Goal: Task Accomplishment & Management: Complete application form

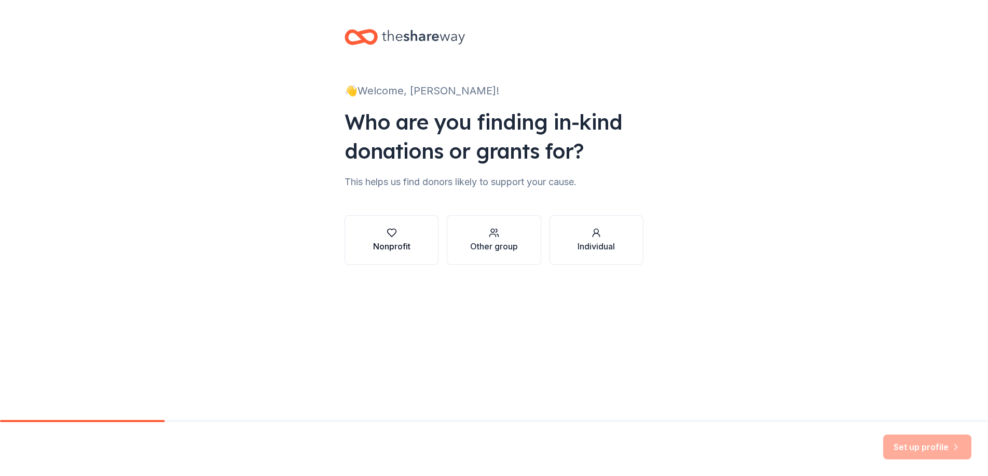
click at [375, 233] on div "button" at bounding box center [391, 233] width 37 height 10
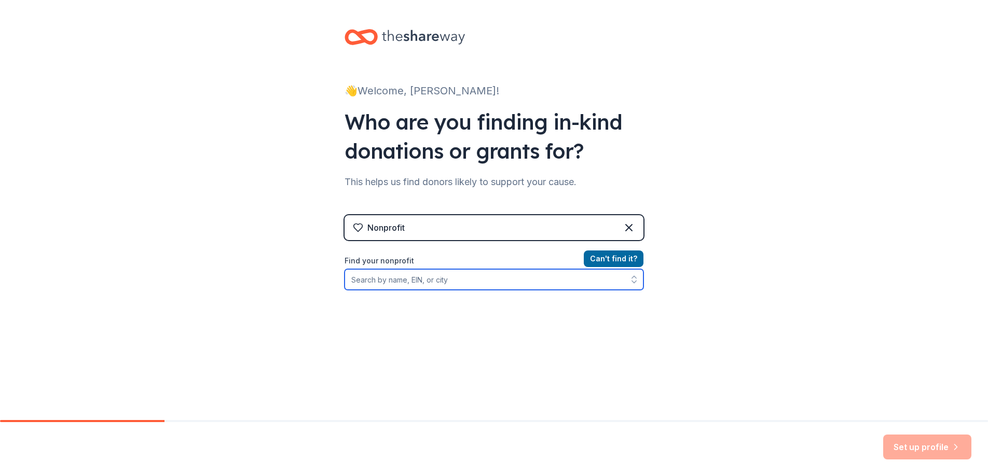
click at [383, 283] on input "Find your nonprofit" at bounding box center [493, 279] width 299 height 21
type input "83-"
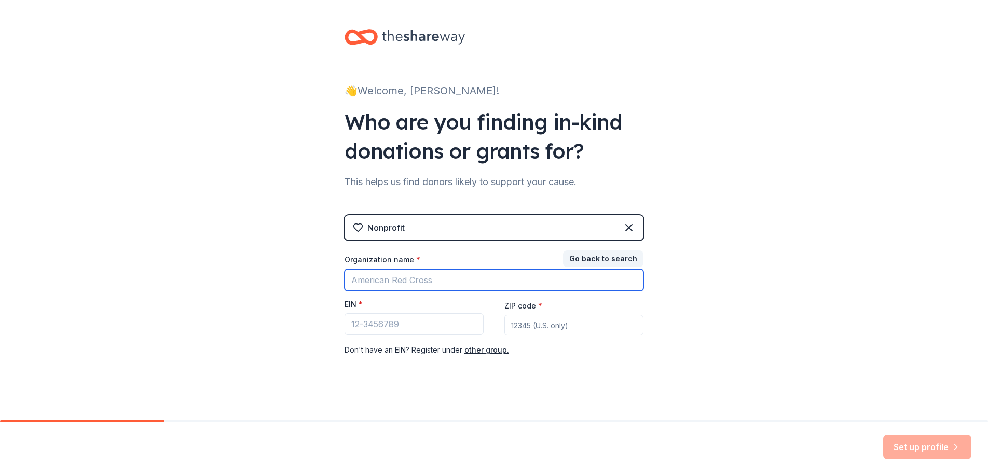
click at [367, 281] on input "Organization name *" at bounding box center [493, 280] width 299 height 22
type input "Project 48"
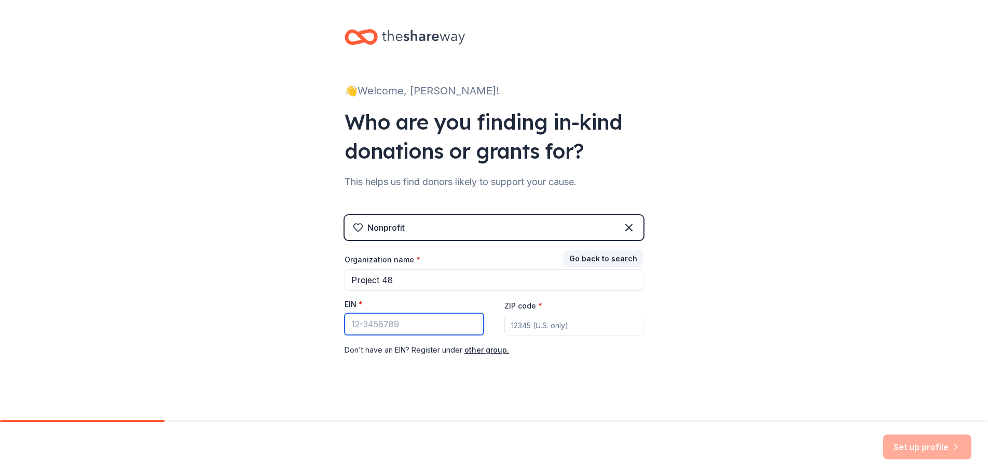
click at [351, 319] on input "EIN *" at bounding box center [413, 324] width 139 height 22
type input "[US_EMPLOYER_IDENTIFICATION_NUMBER]"
click at [511, 328] on input "ZIP code *" at bounding box center [573, 325] width 139 height 21
type input "97202"
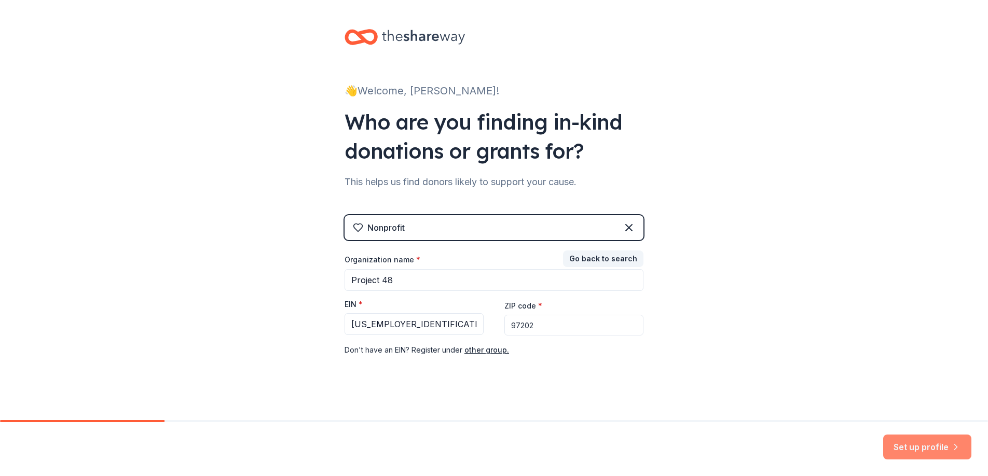
click at [902, 448] on button "Set up profile" at bounding box center [927, 447] width 88 height 25
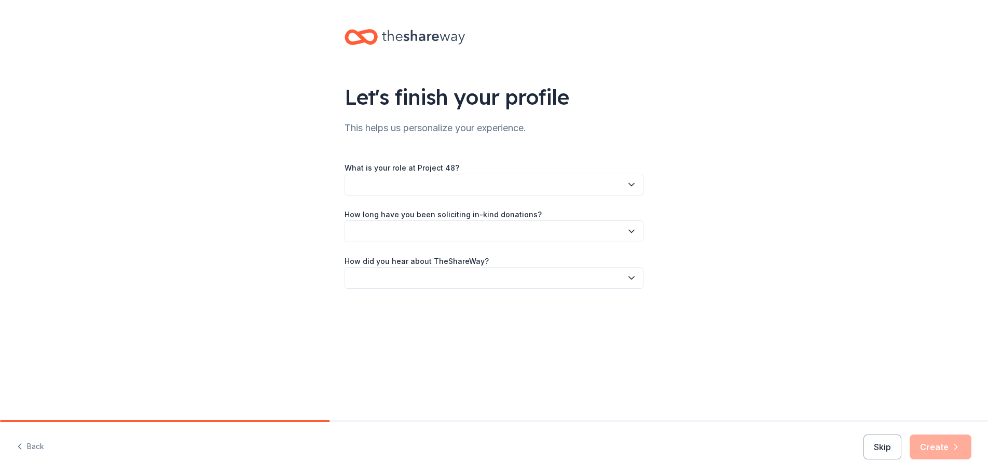
click at [539, 183] on button "button" at bounding box center [493, 185] width 299 height 22
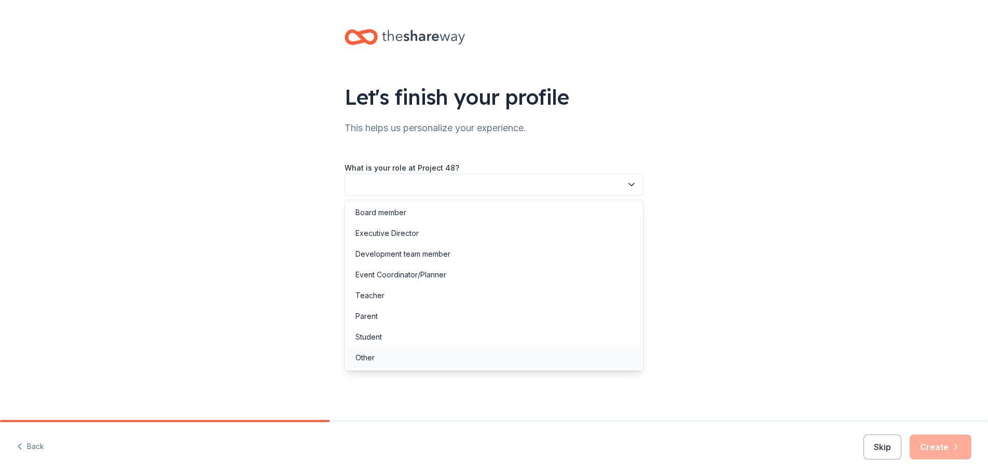
click at [387, 351] on div "Other" at bounding box center [494, 358] width 294 height 21
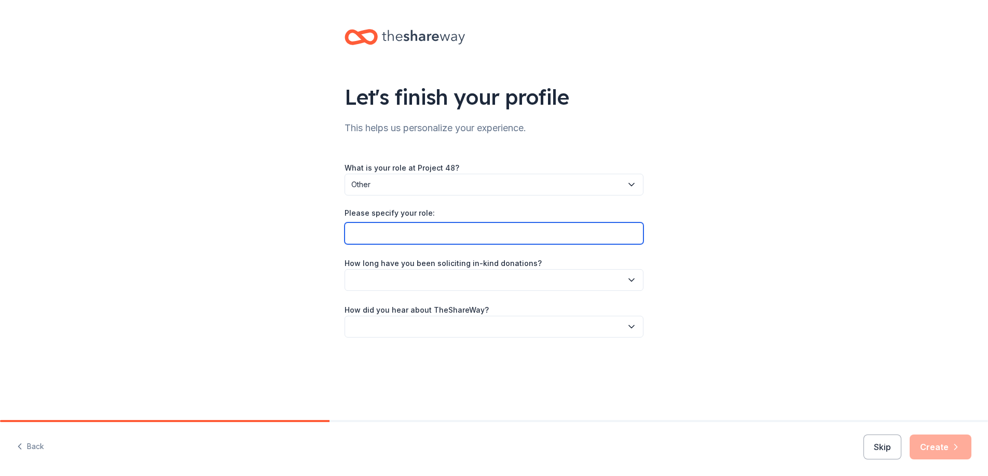
click at [386, 225] on input "Please specify your role:" at bounding box center [493, 234] width 299 height 22
type input "Co- Founder and Program Manager"
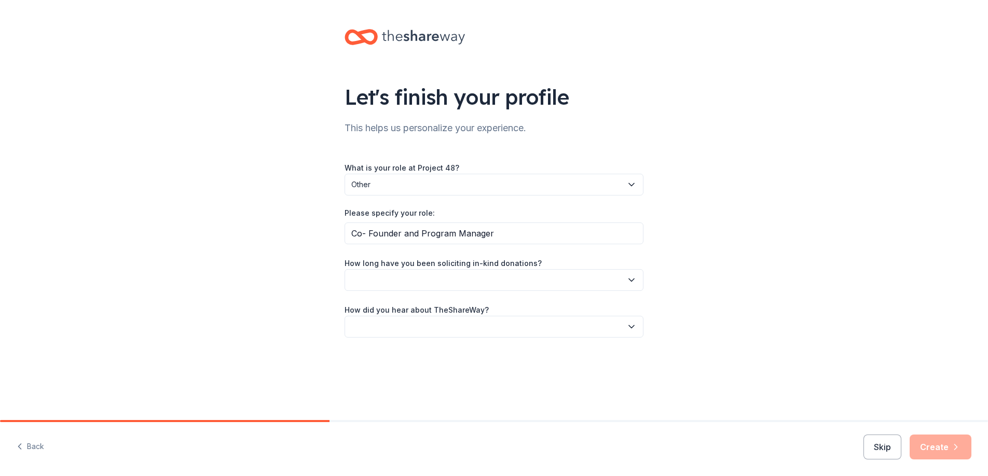
click at [497, 279] on button "button" at bounding box center [493, 280] width 299 height 22
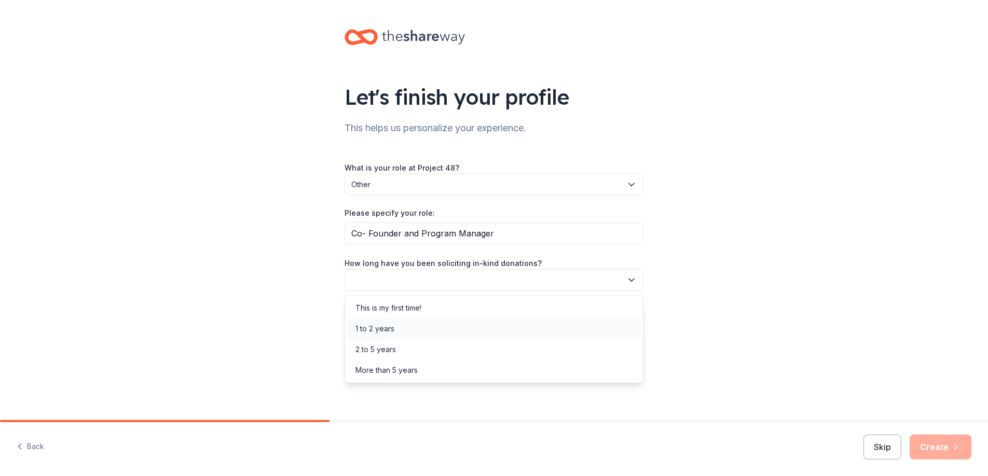
click at [436, 334] on div "1 to 2 years" at bounding box center [494, 329] width 294 height 21
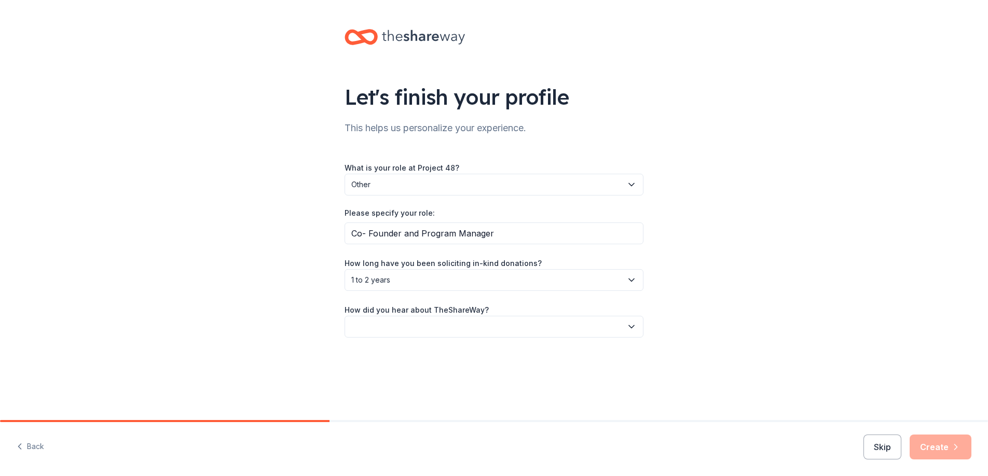
click at [426, 322] on button "button" at bounding box center [493, 327] width 299 height 22
click at [413, 360] on div "Friend or colleague" at bounding box center [388, 355] width 67 height 12
click at [413, 360] on div "Let's finish your profile This helps us personalize your experience. What is yo…" at bounding box center [494, 193] width 332 height 387
click at [958, 445] on icon "button" at bounding box center [955, 447] width 10 height 10
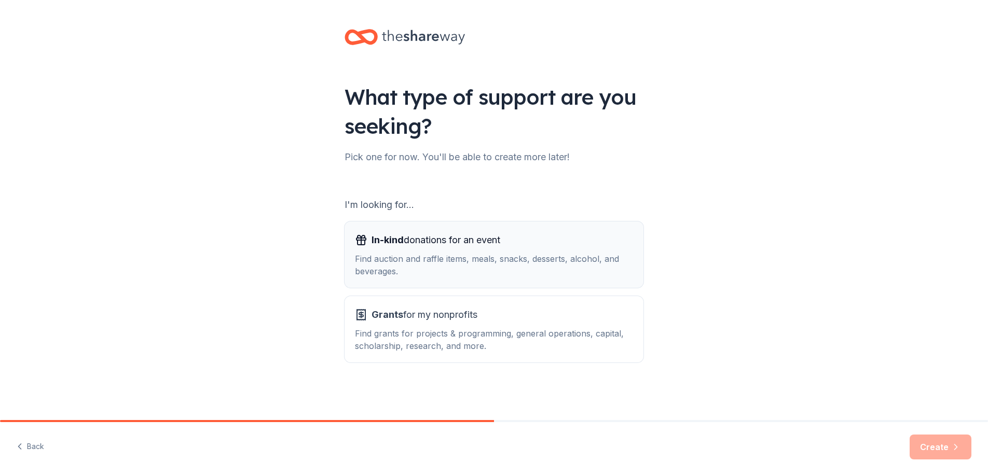
click at [441, 270] on div "Find auction and raffle items, meals, snacks, desserts, alcohol, and beverages." at bounding box center [494, 265] width 278 height 25
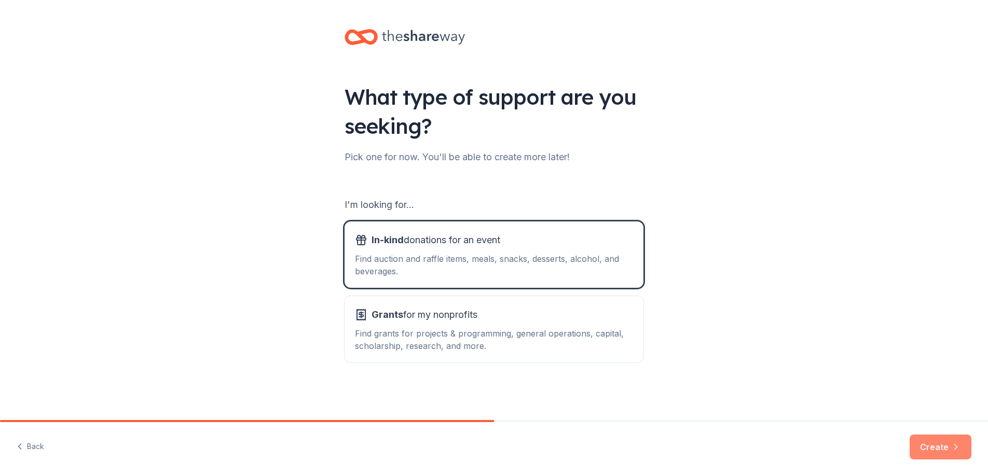
click at [944, 456] on button "Create" at bounding box center [940, 447] width 62 height 25
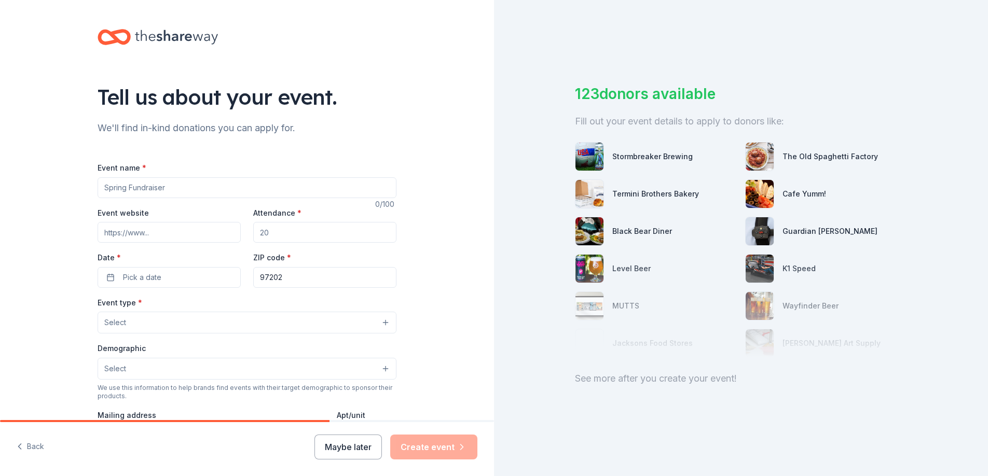
click at [113, 188] on input "Event name *" at bounding box center [247, 187] width 299 height 21
type input "Project 48's 4th Annual Golf Tournament"
click at [114, 230] on input "Event website" at bounding box center [169, 232] width 143 height 21
paste input "[URL][DOMAIN_NAME]"
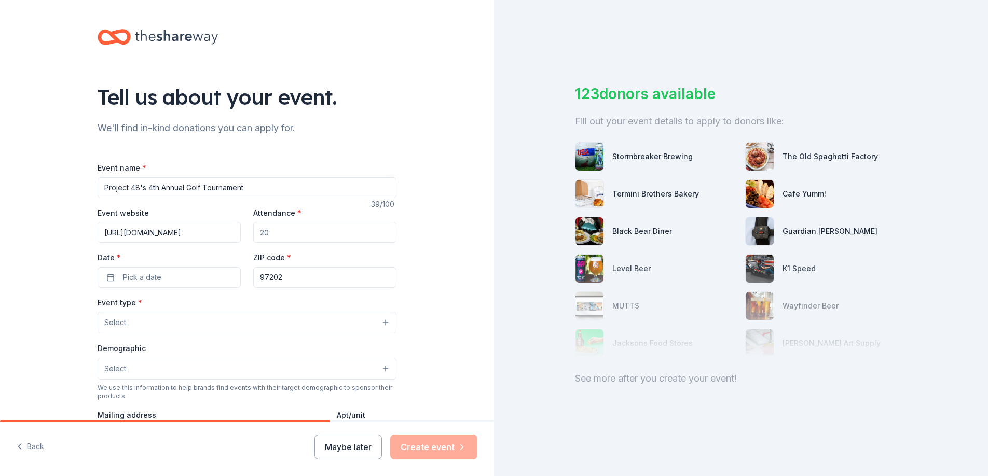
type input "[URL][DOMAIN_NAME]"
click at [289, 229] on input "Attendance *" at bounding box center [324, 232] width 143 height 21
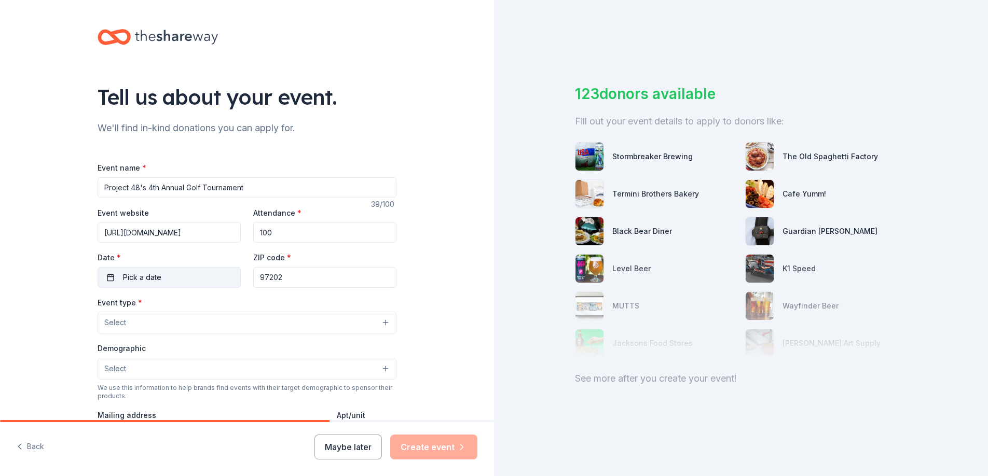
type input "100"
click at [118, 276] on button "Pick a date" at bounding box center [169, 277] width 143 height 21
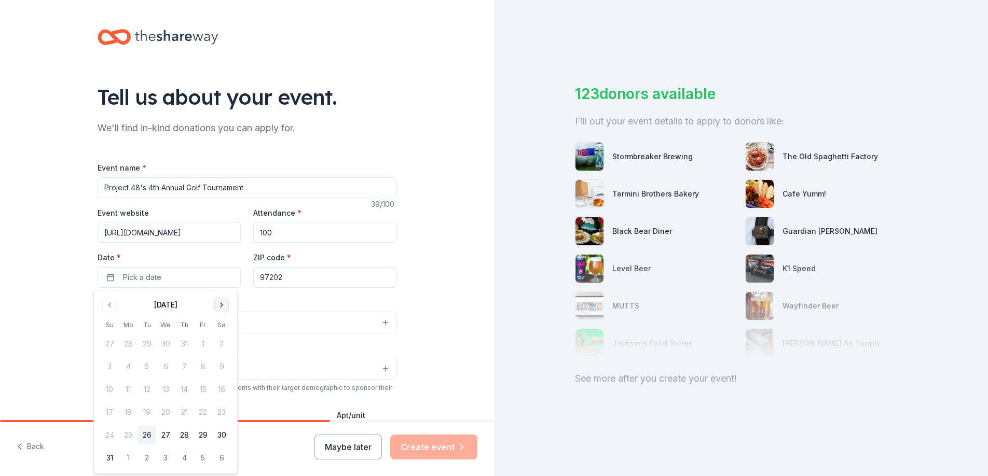
click at [216, 303] on button "Go to next month" at bounding box center [221, 305] width 15 height 15
click at [204, 408] on button "26" at bounding box center [202, 412] width 19 height 19
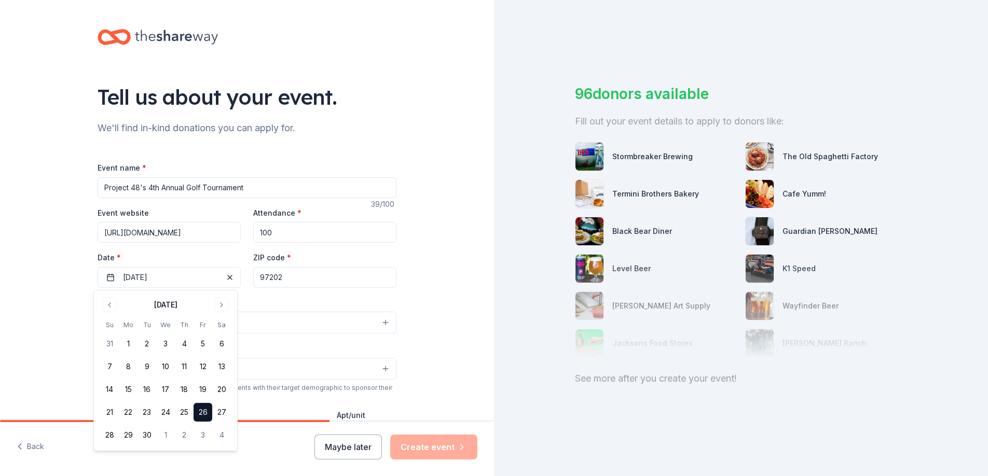
click at [275, 317] on button "Select" at bounding box center [247, 323] width 299 height 22
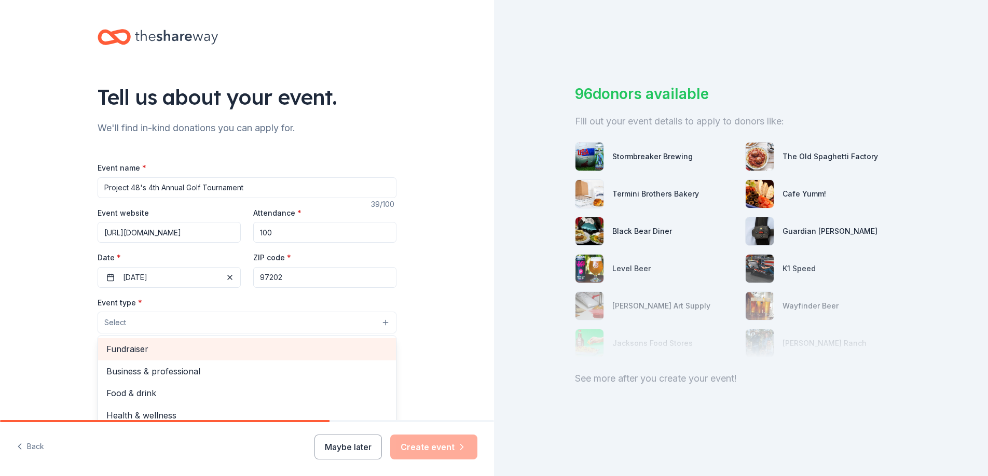
click at [139, 347] on span "Fundraiser" at bounding box center [246, 348] width 281 height 13
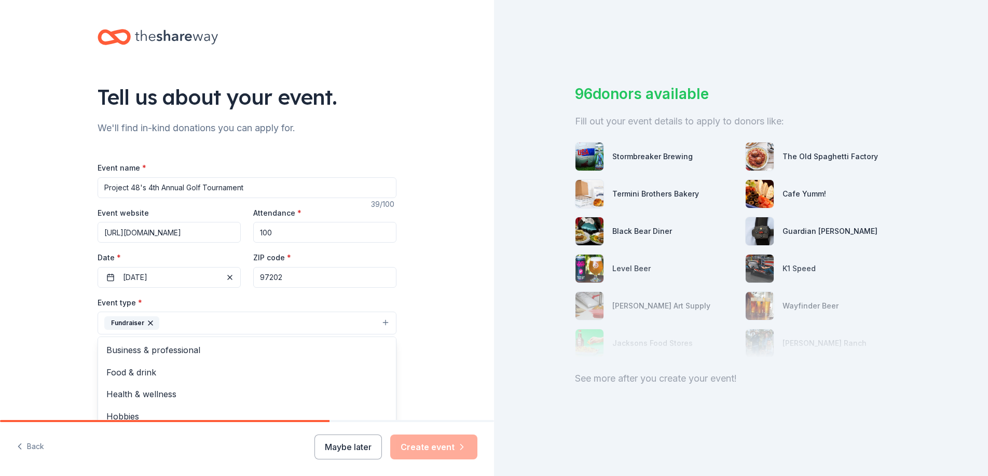
click at [45, 336] on div "Tell us about your event. We'll find in-kind donations you can apply for. Event…" at bounding box center [247, 345] width 494 height 691
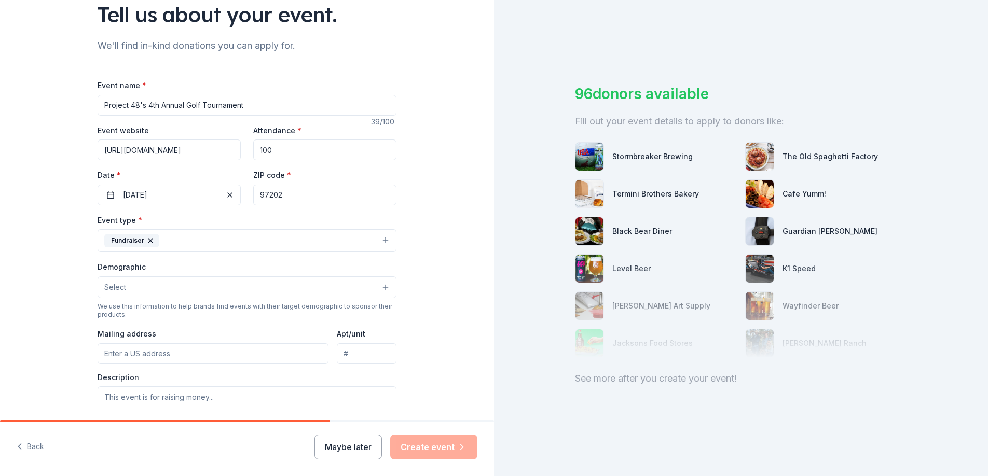
scroll to position [89, 0]
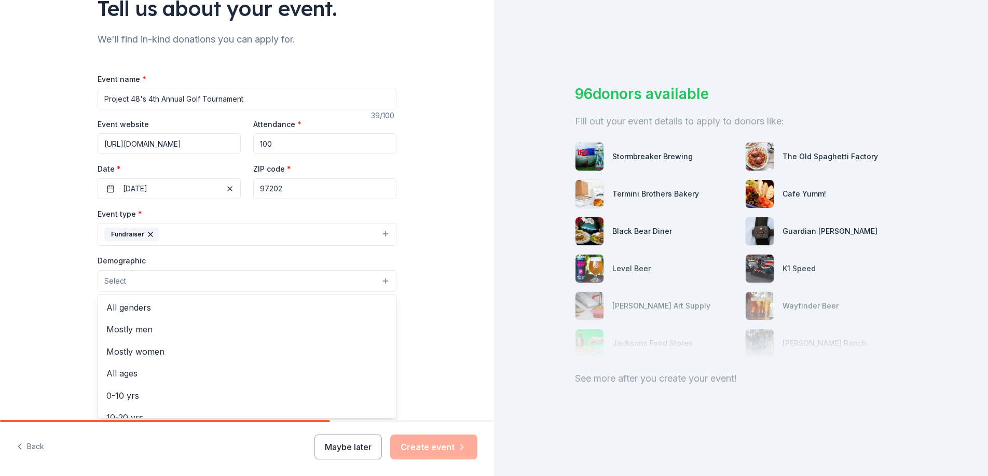
click at [155, 284] on button "Select" at bounding box center [247, 281] width 299 height 22
click at [130, 305] on span "All genders" at bounding box center [246, 307] width 281 height 13
click at [68, 312] on div "Tell us about your event. We'll find in-kind donations you can apply for. Event…" at bounding box center [247, 257] width 494 height 693
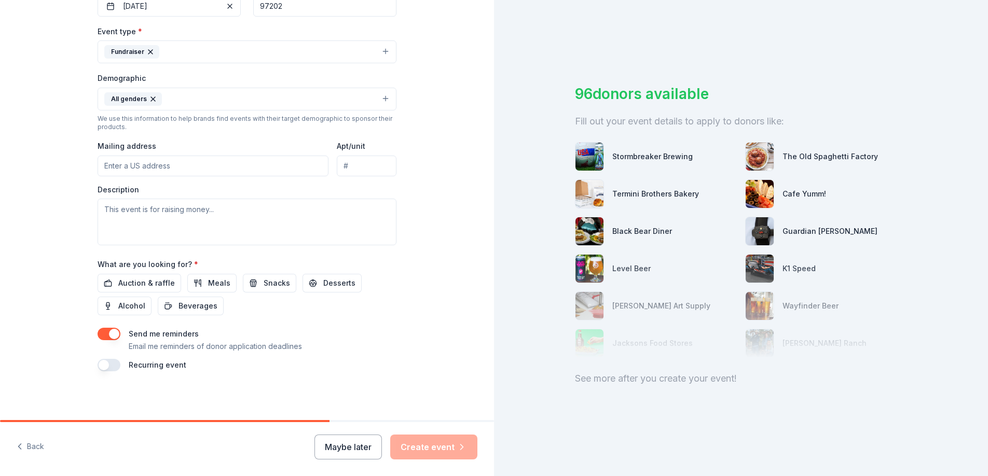
scroll to position [272, 0]
click at [148, 167] on input "Mailing address" at bounding box center [213, 165] width 231 height 21
type input "[STREET_ADDRESS]"
type input "#122"
paste textarea "charity Golf Tournament [DATE][DATE] at [GEOGRAPHIC_DATA], and we’re currently …"
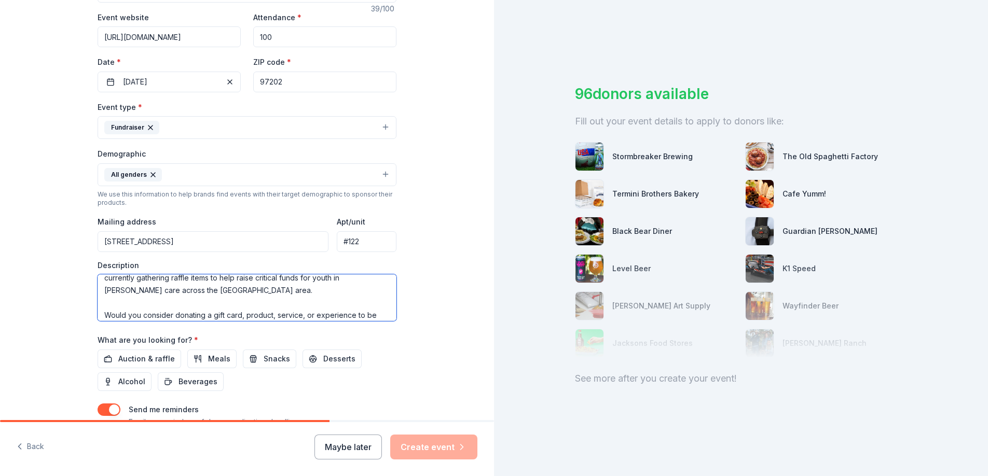
scroll to position [0, 0]
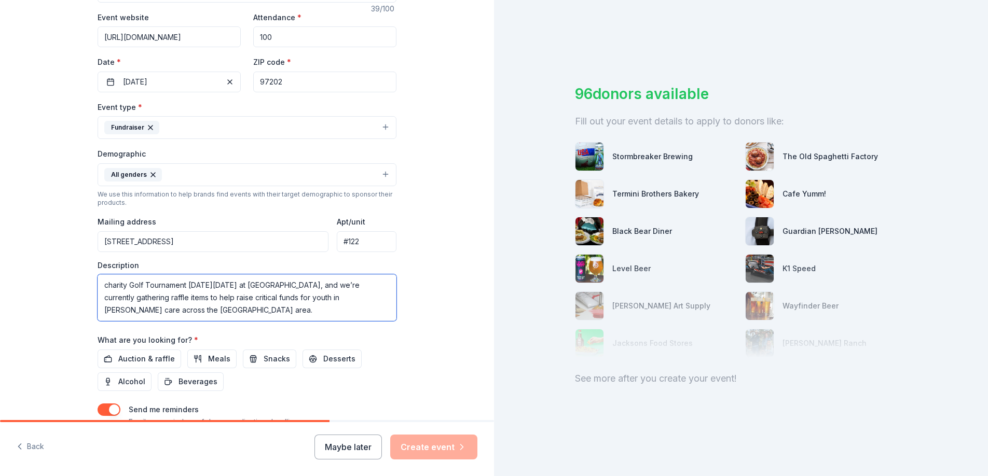
click at [103, 284] on textarea "charity Golf Tournament [DATE][DATE] at [GEOGRAPHIC_DATA], and we’re currently …" at bounding box center [247, 297] width 299 height 47
click at [103, 285] on textarea "Charity Golf Tournament [DATE][DATE] at [GEOGRAPHIC_DATA], and we’re currently …" at bounding box center [247, 297] width 299 height 47
click at [132, 299] on textarea "Project 48's Annual Charity Golf Tournament [DATE][DATE] at [GEOGRAPHIC_DATA], …" at bounding box center [247, 297] width 299 height 47
drag, startPoint x: 197, startPoint y: 293, endPoint x: 84, endPoint y: 289, distance: 113.7
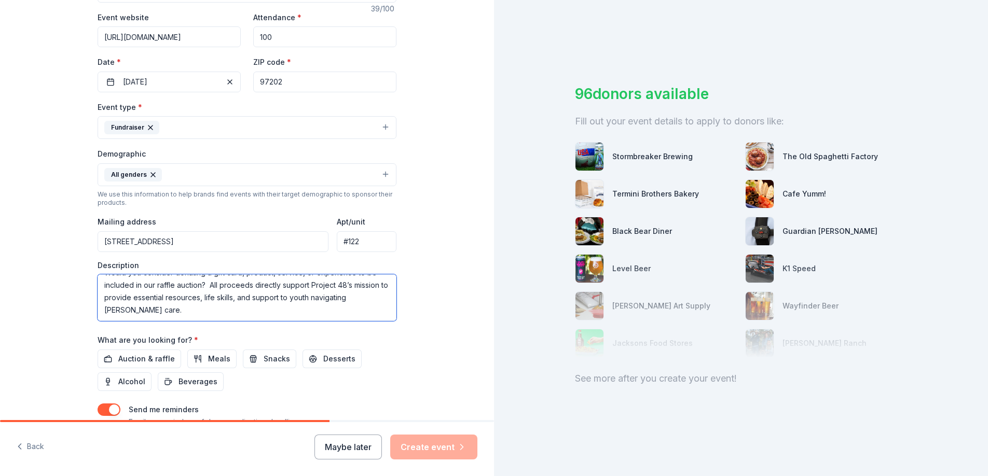
click at [84, 289] on div "Tell us about your event. We'll find in-kind donations you can apply for. Event…" at bounding box center [247, 150] width 332 height 693
click at [188, 308] on textarea "Project 48's Annual Charity Golf Tournament [DATE][DATE] at [GEOGRAPHIC_DATA], …" at bounding box center [247, 297] width 299 height 47
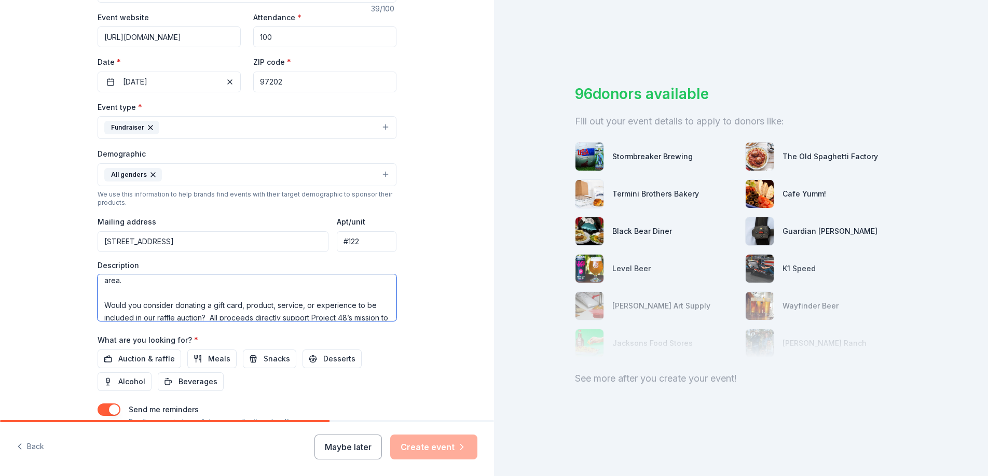
scroll to position [41, 0]
drag, startPoint x: 202, startPoint y: 308, endPoint x: 117, endPoint y: 286, distance: 87.9
click at [117, 286] on textarea "Project 48's Annual Charity Golf Tournament [DATE][DATE] at [GEOGRAPHIC_DATA], …" at bounding box center [247, 297] width 299 height 47
click at [299, 302] on textarea "Project 48's Annual Charity Golf Tournament [DATE][DATE] at [GEOGRAPHIC_DATA], …" at bounding box center [247, 297] width 299 height 47
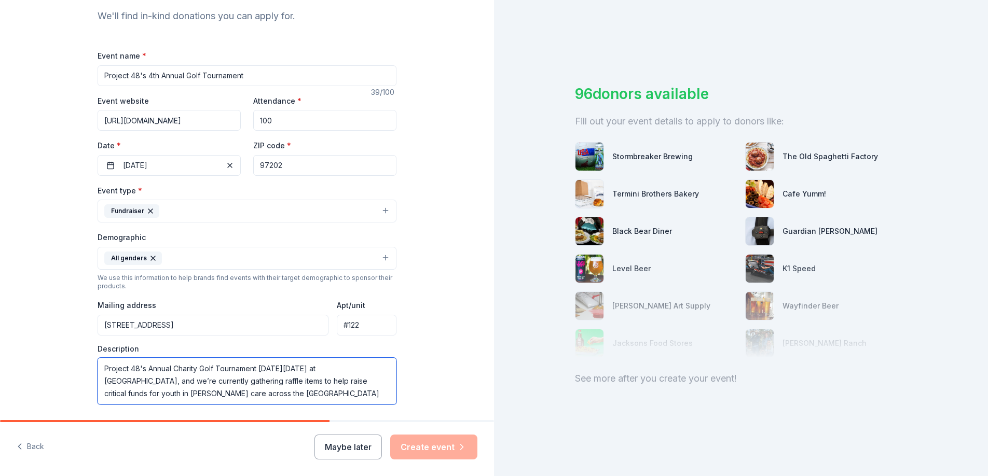
scroll to position [113, 0]
type textarea "Project 48's Annual Charity Golf Tournament [DATE][DATE] at [GEOGRAPHIC_DATA], …"
click at [222, 325] on input "[STREET_ADDRESS]" at bounding box center [213, 324] width 231 height 21
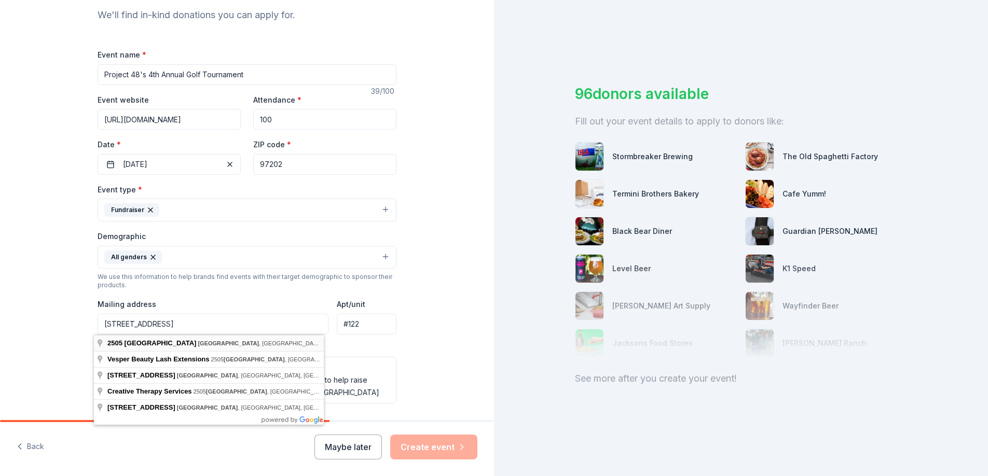
type input "[STREET_ADDRESS]"
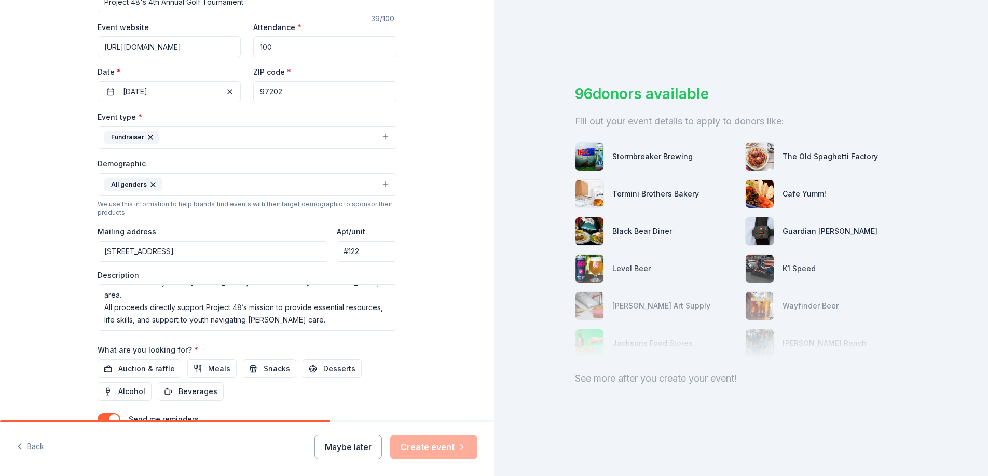
scroll to position [211, 0]
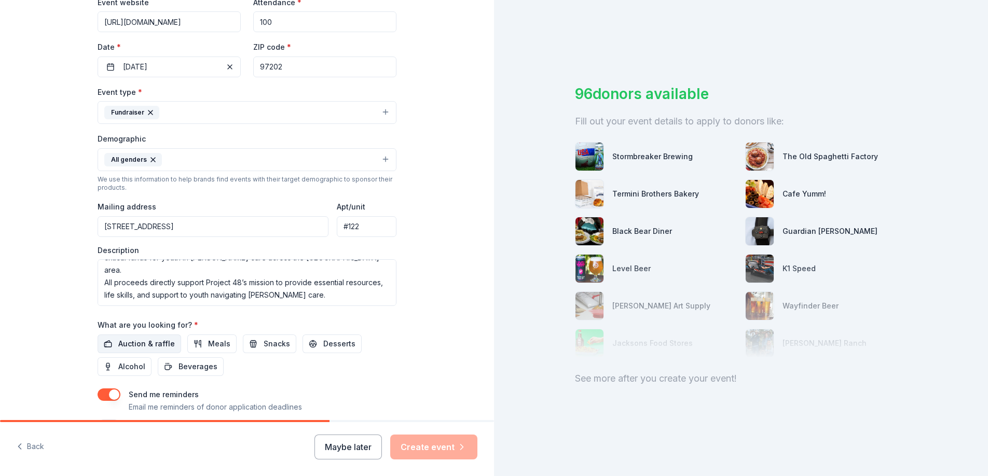
click at [143, 336] on button "Auction & raffle" at bounding box center [140, 344] width 84 height 19
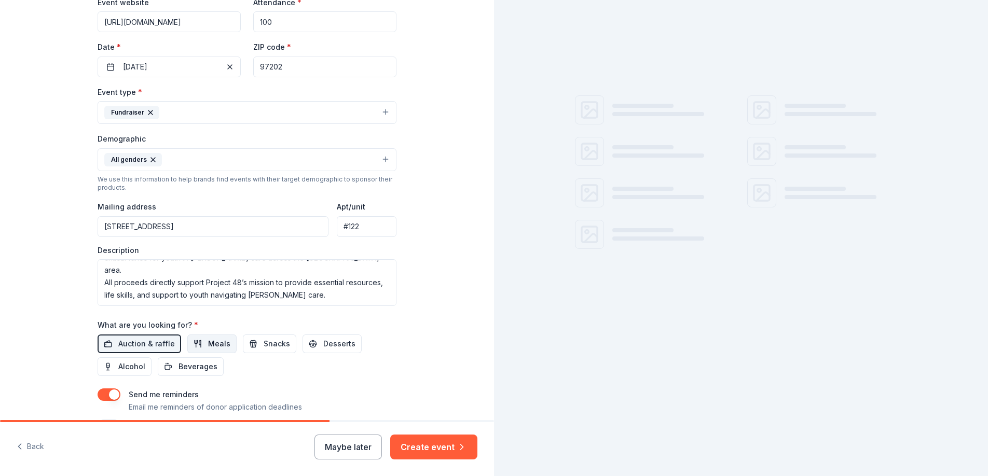
click at [214, 344] on span "Meals" at bounding box center [219, 344] width 22 height 12
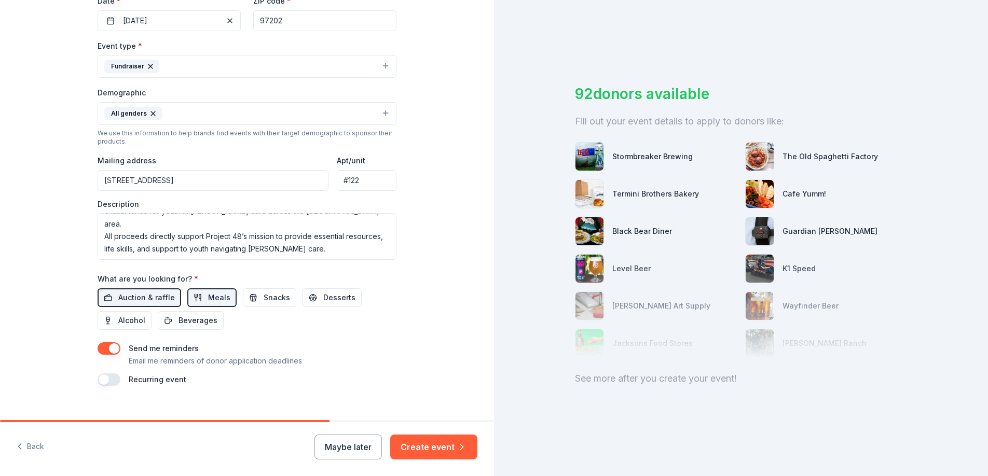
scroll to position [272, 0]
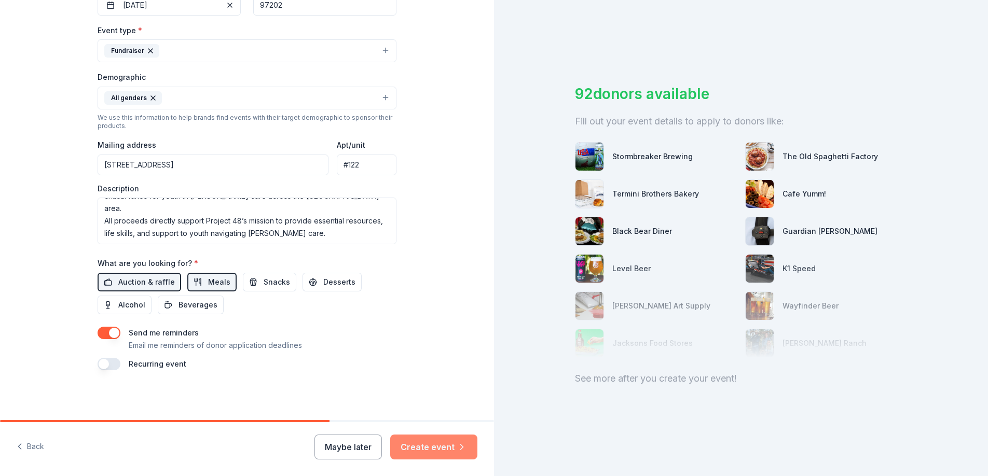
click at [458, 451] on icon "button" at bounding box center [461, 447] width 10 height 10
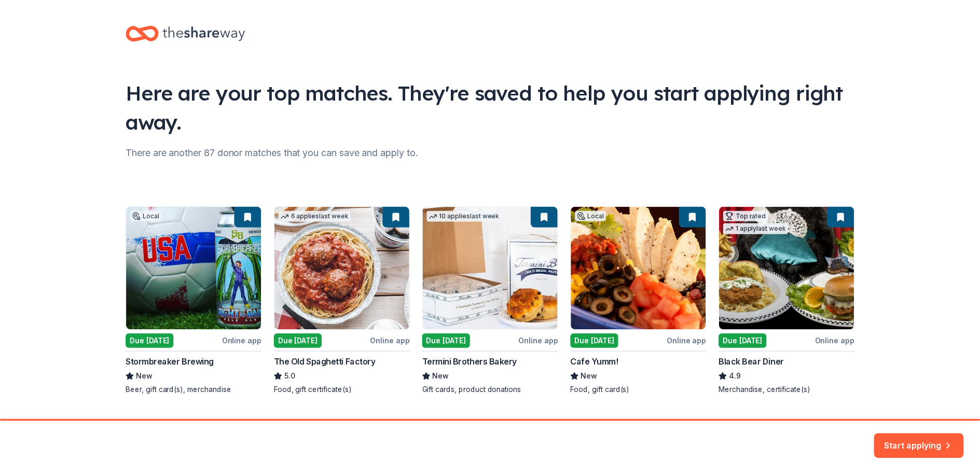
scroll to position [31, 0]
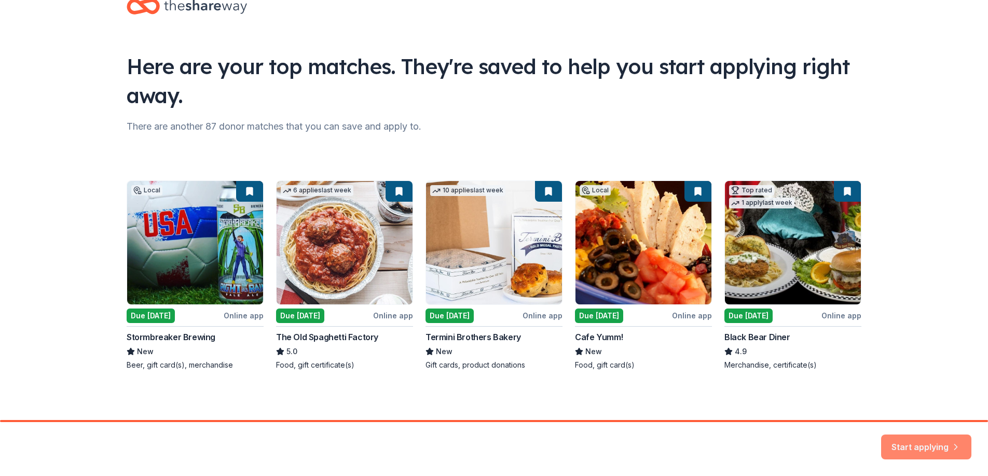
click at [929, 438] on button "Start applying" at bounding box center [926, 440] width 90 height 25
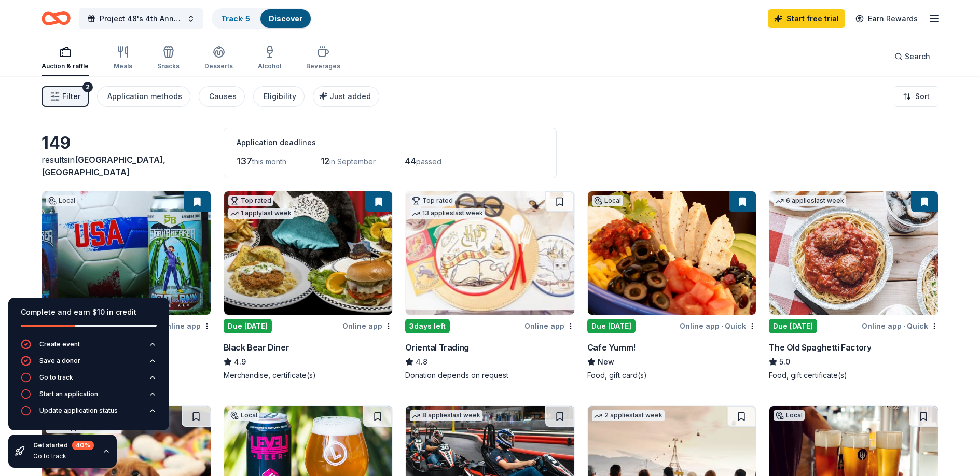
click at [84, 311] on div "Complete and earn $10 in credit" at bounding box center [89, 312] width 136 height 12
click at [45, 379] on div "Go to track" at bounding box center [56, 377] width 34 height 8
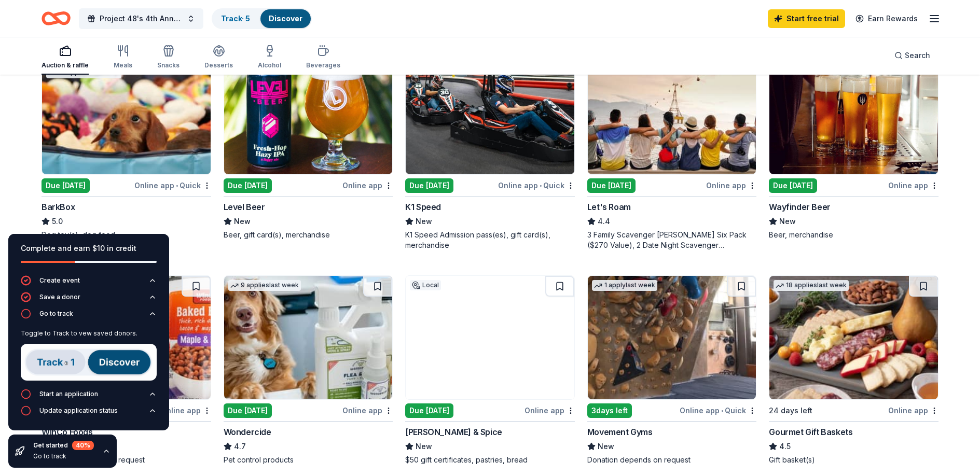
scroll to position [144, 0]
